Goal: Information Seeking & Learning: Find specific fact

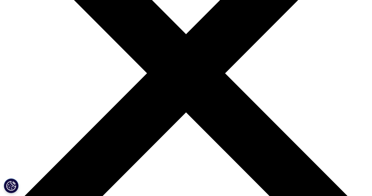
scroll to position [74, 0]
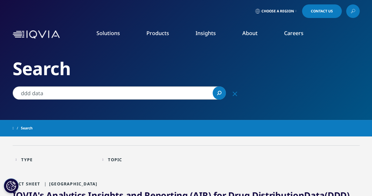
click at [50, 91] on input "ddd data" at bounding box center [119, 92] width 213 height 13
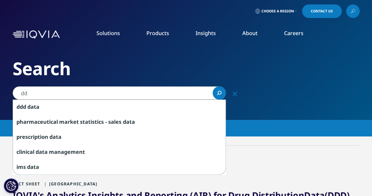
type input "d"
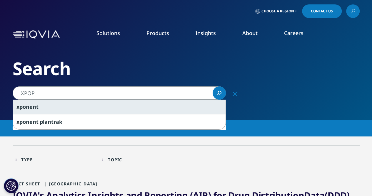
click at [42, 103] on div "xpo nent" at bounding box center [119, 106] width 213 height 15
type input "xponent"
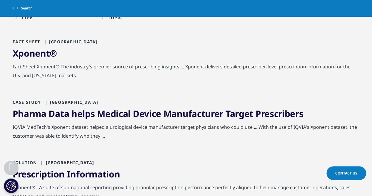
scroll to position [126, 0]
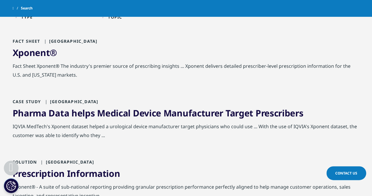
click at [45, 57] on span "Xponent" at bounding box center [31, 52] width 37 height 12
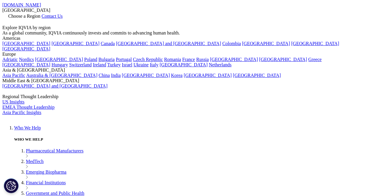
scroll to position [54, 347]
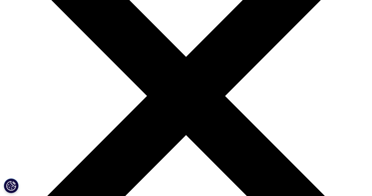
scroll to position [0, 0]
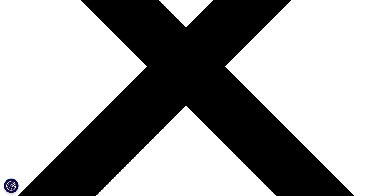
scroll to position [19, 0]
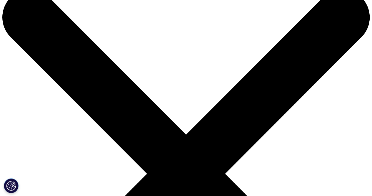
type input "x"
type input "Sales and Inventory (852) Reporting and Distributor Scorecarding"
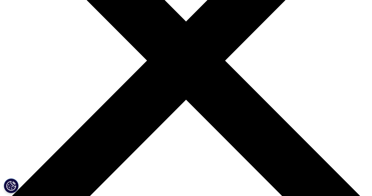
scroll to position [132, 0]
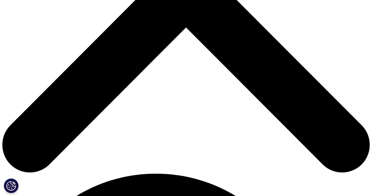
scroll to position [252, 0]
